Goal: Find specific page/section: Find specific page/section

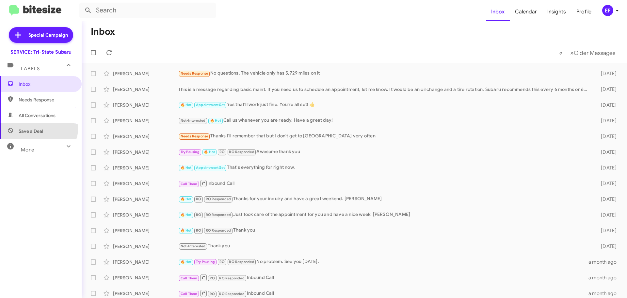
click at [38, 128] on span "Save a Deal" at bounding box center [31, 131] width 25 height 7
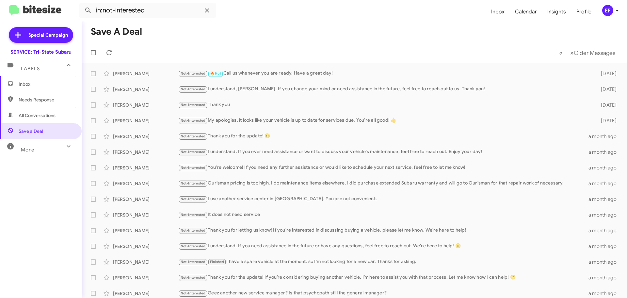
click at [33, 99] on span "Needs Response" at bounding box center [47, 99] width 56 height 7
type input "in:needs-response"
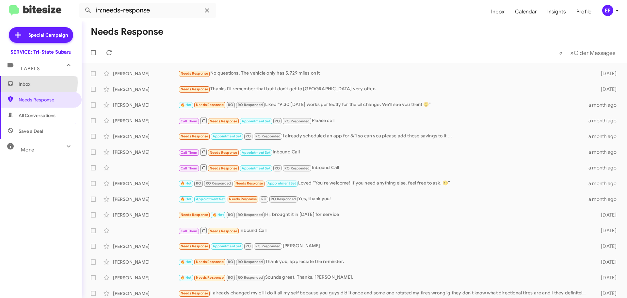
click at [30, 82] on span "Inbox" at bounding box center [47, 84] width 56 height 7
